Goal: Task Accomplishment & Management: Manage account settings

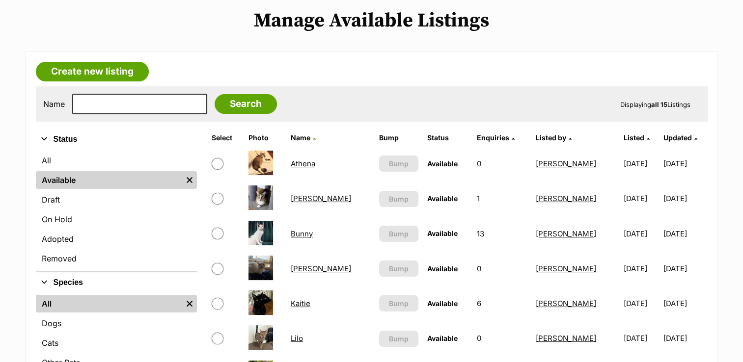
scroll to position [147, 0]
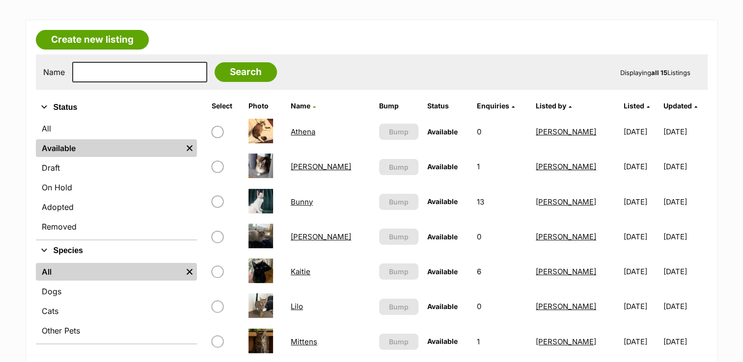
click at [303, 236] on link "Joseph" at bounding box center [321, 236] width 60 height 9
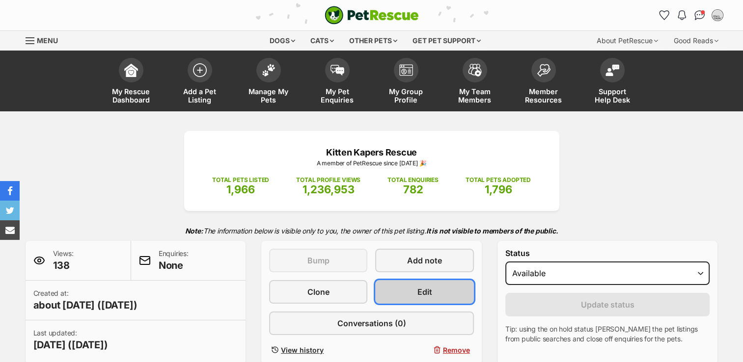
click at [428, 288] on span "Edit" at bounding box center [424, 292] width 15 height 12
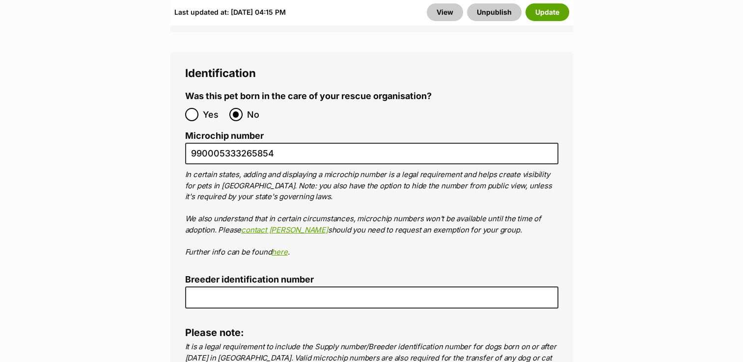
scroll to position [3585, 0]
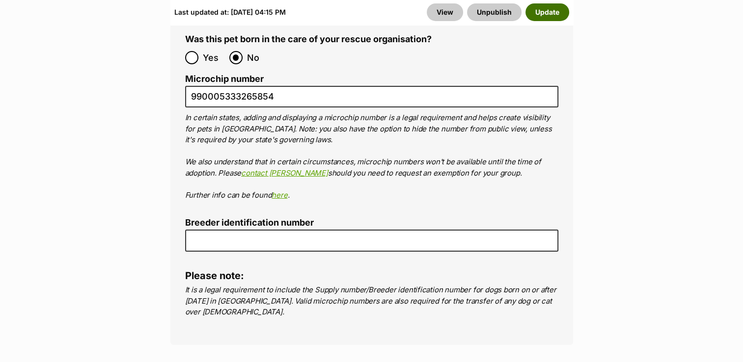
click at [536, 19] on button "Update" at bounding box center [548, 12] width 44 height 18
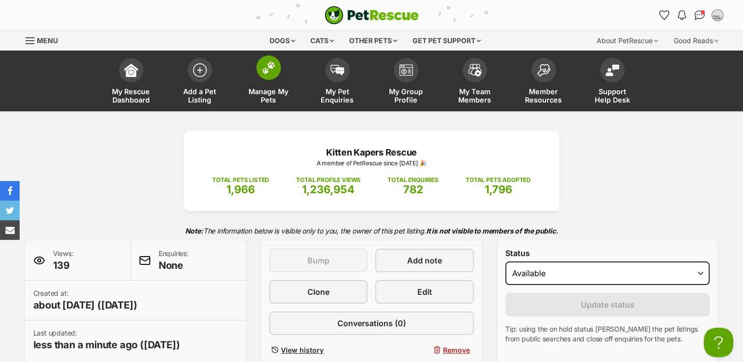
click at [269, 68] on img at bounding box center [269, 67] width 14 height 13
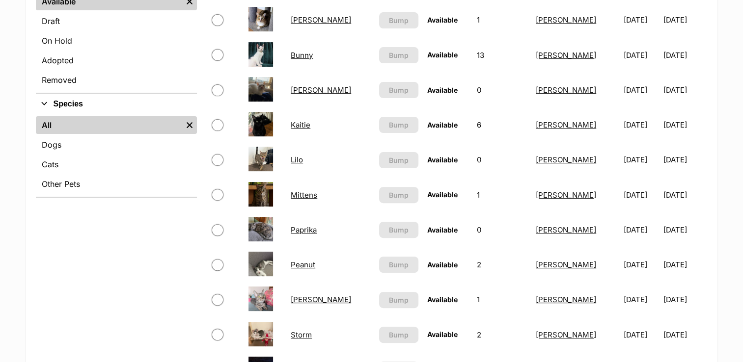
scroll to position [295, 0]
click at [302, 263] on link "Peanut" at bounding box center [303, 264] width 25 height 9
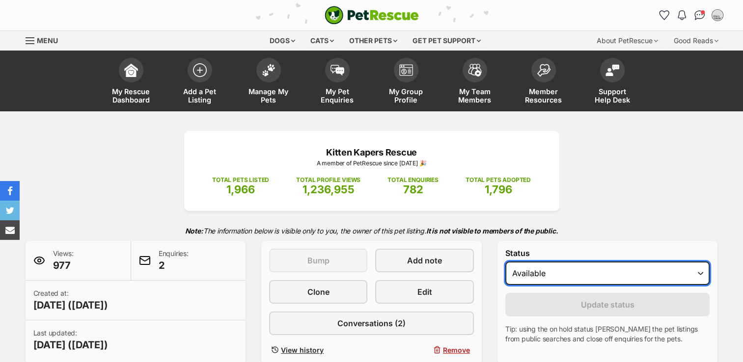
click at [699, 274] on select "Draft - not available as listing has enquires Available On hold Adopted" at bounding box center [607, 274] width 205 height 24
select select "rehomed"
click at [505, 262] on select "Draft - not available as listing has enquires Available On hold Adopted" at bounding box center [607, 274] width 205 height 24
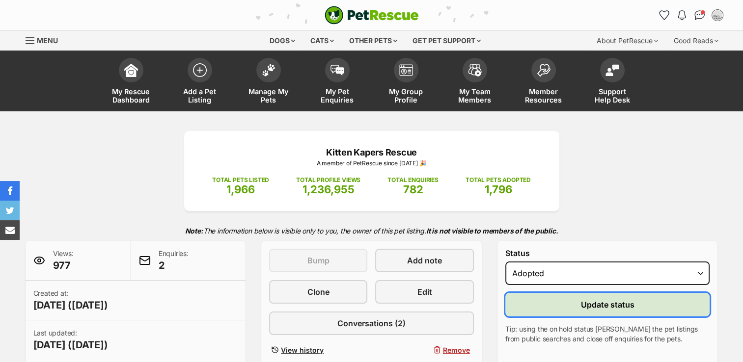
click at [605, 302] on span "Update status" at bounding box center [608, 305] width 54 height 12
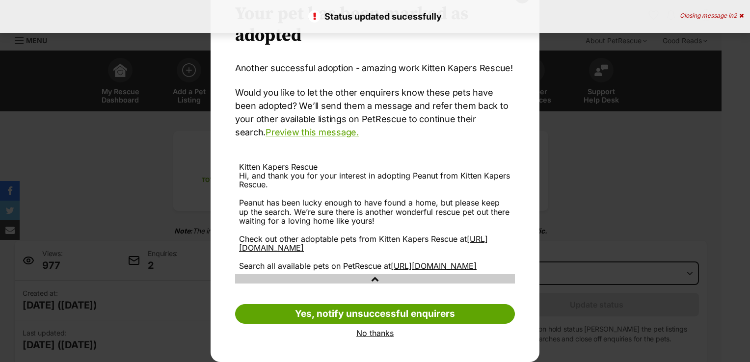
click at [374, 332] on link "No thanks" at bounding box center [375, 333] width 280 height 9
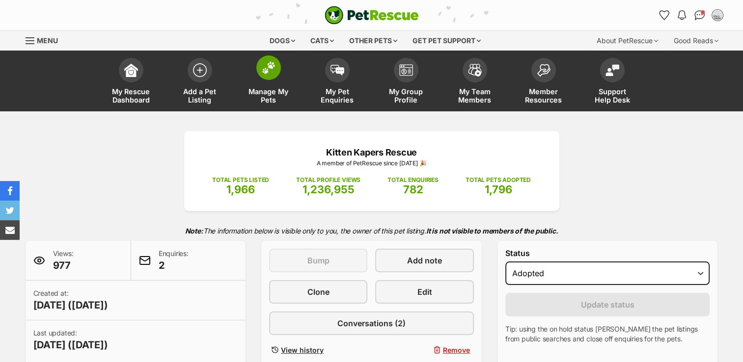
click at [272, 68] on img at bounding box center [269, 67] width 14 height 13
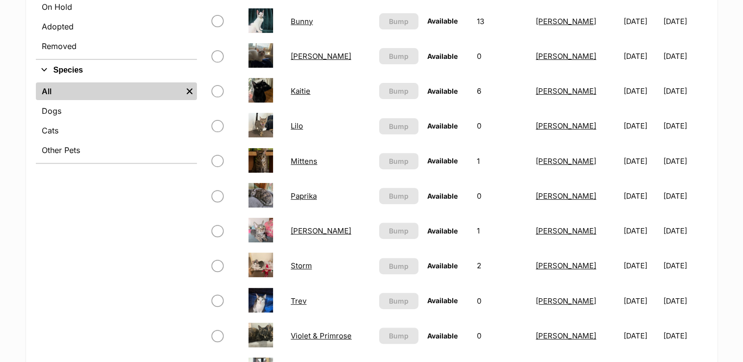
scroll to position [344, 0]
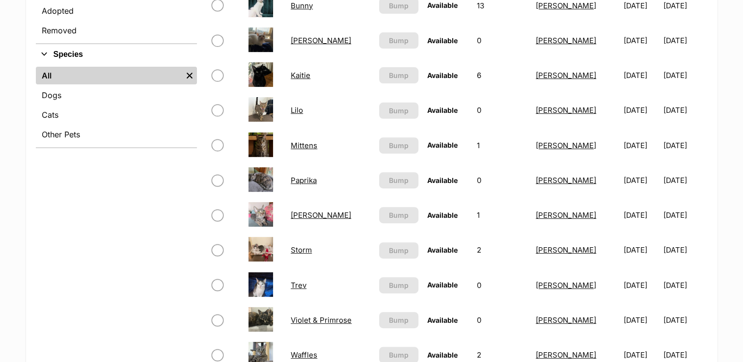
click at [319, 319] on link "Violet & Primrose" at bounding box center [321, 320] width 61 height 9
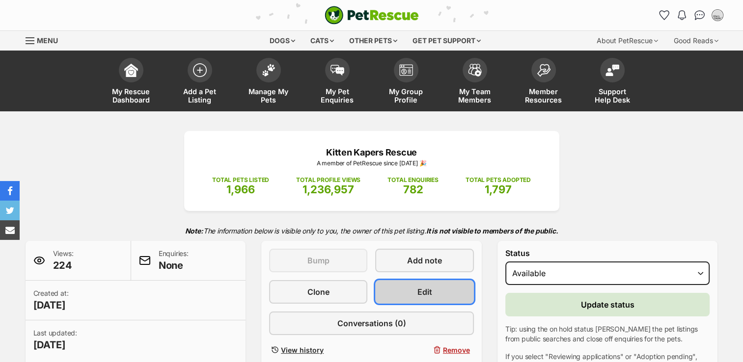
click at [450, 291] on link "Edit" at bounding box center [424, 292] width 98 height 24
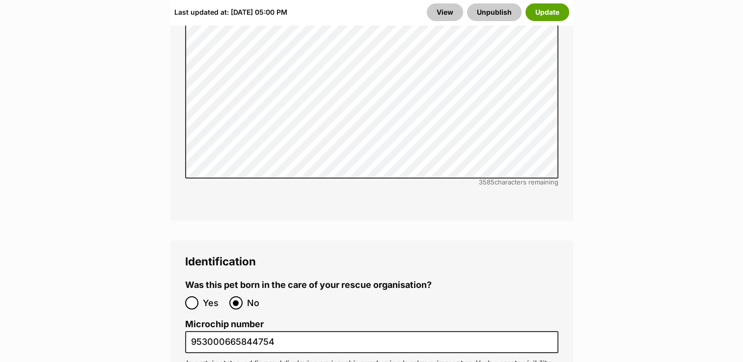
scroll to position [3340, 0]
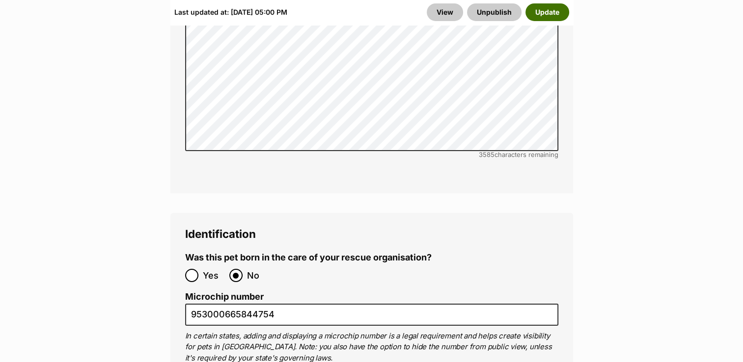
click at [547, 11] on button "Update" at bounding box center [548, 12] width 44 height 18
